Goal: Task Accomplishment & Management: Use online tool/utility

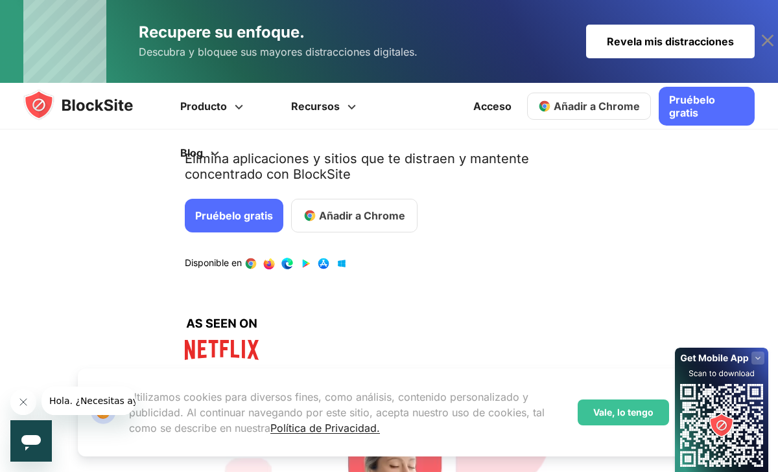
scroll to position [248, 0]
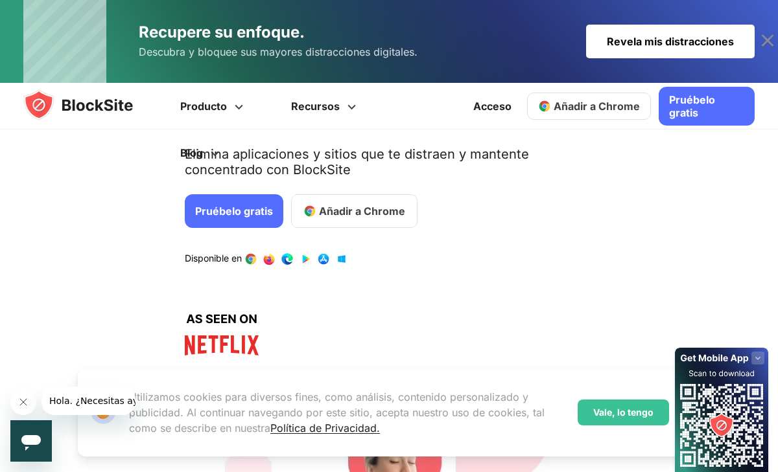
click at [375, 217] on font "Añadir a Chrome" at bounding box center [362, 211] width 86 height 13
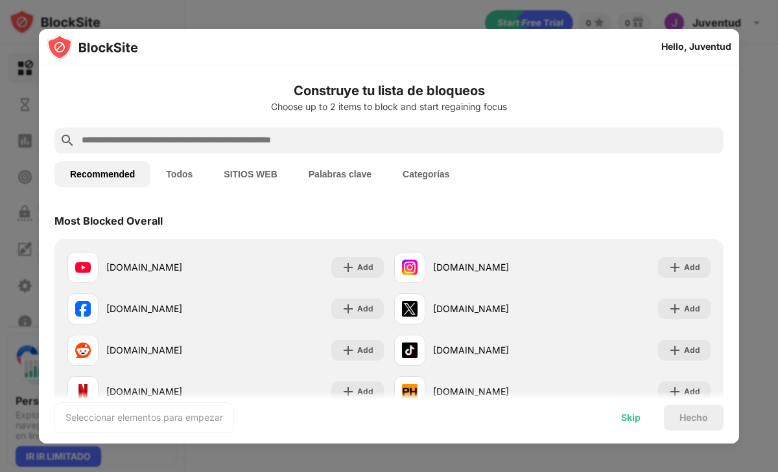
click at [644, 415] on div "Skip" at bounding box center [630, 418] width 51 height 26
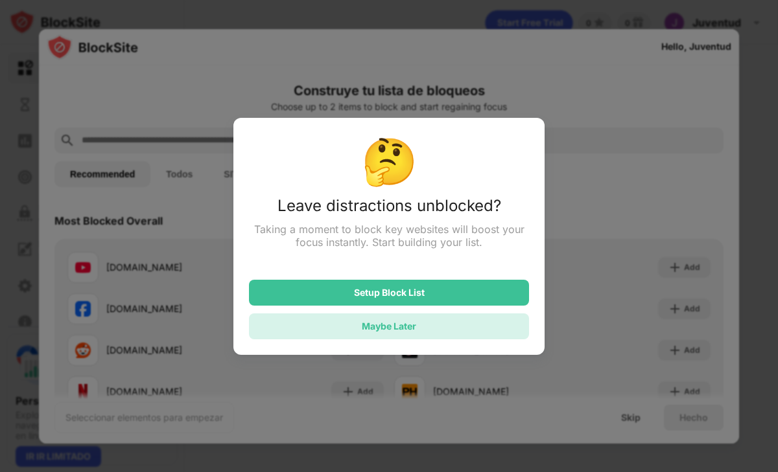
click at [467, 330] on div "Maybe Later" at bounding box center [389, 327] width 280 height 26
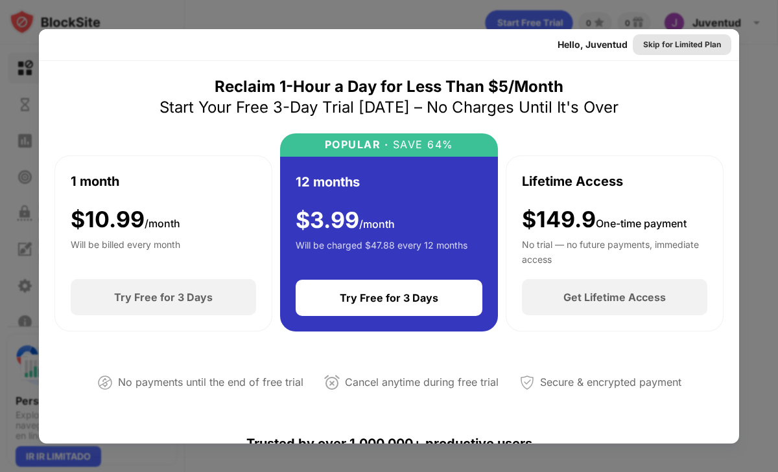
click at [661, 41] on div "Skip for Limited Plan" at bounding box center [682, 44] width 78 height 13
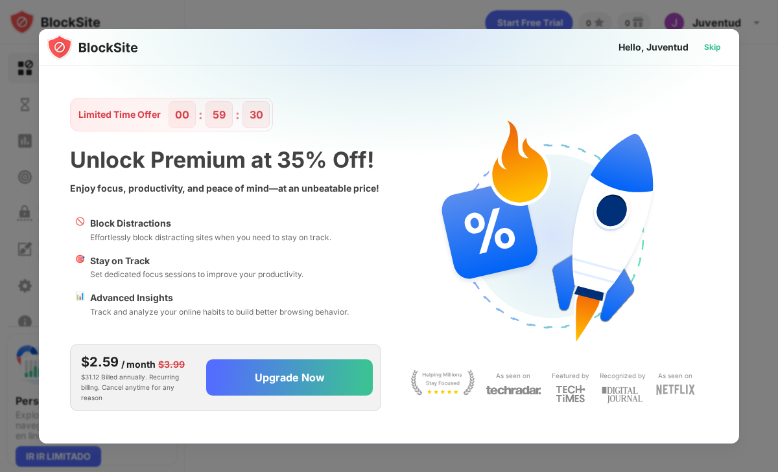
click at [708, 44] on div "Skip" at bounding box center [712, 47] width 17 height 13
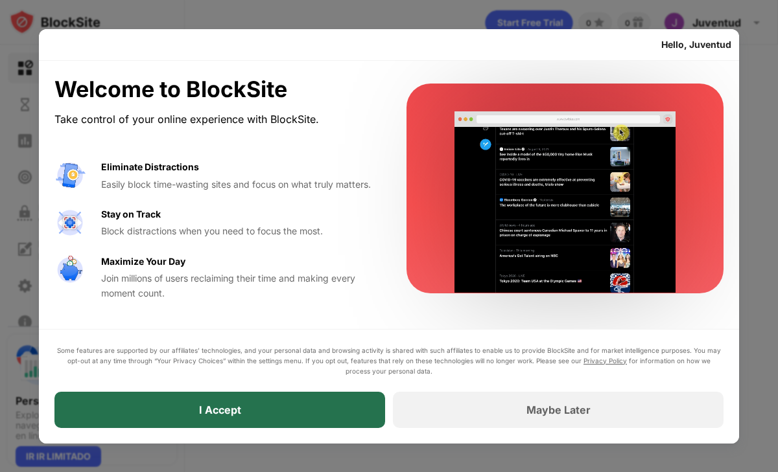
click at [318, 414] on div "I Accept" at bounding box center [219, 410] width 330 height 36
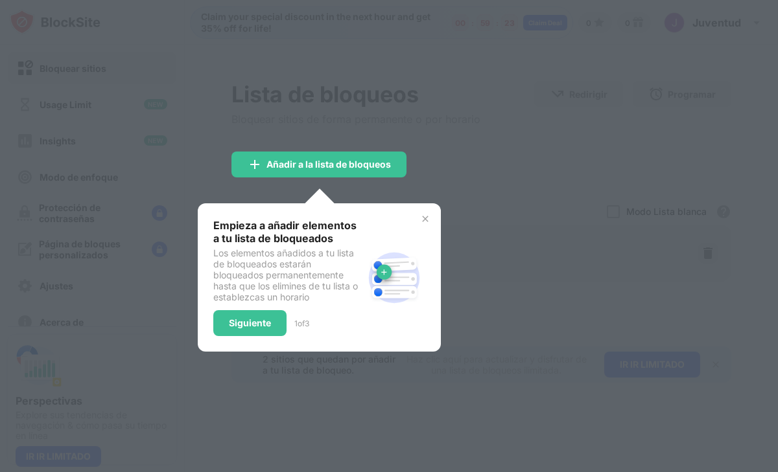
click at [423, 218] on img at bounding box center [425, 219] width 10 height 10
